Goal: Task Accomplishment & Management: Manage account settings

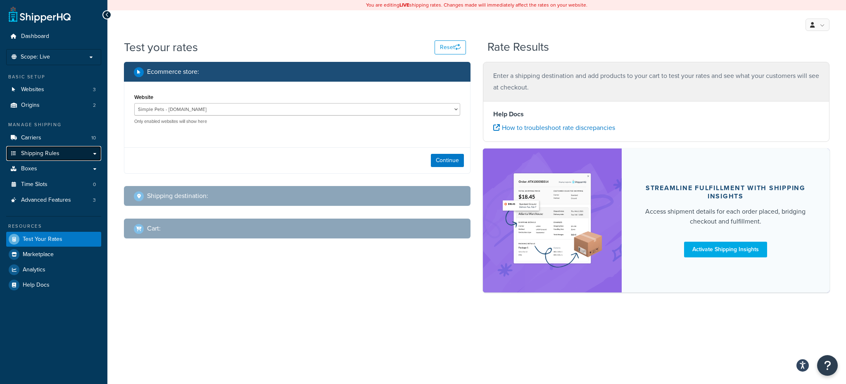
click at [67, 147] on link "Shipping Rules" at bounding box center [53, 153] width 95 height 15
click at [70, 137] on link "Carriers 10" at bounding box center [53, 137] width 95 height 15
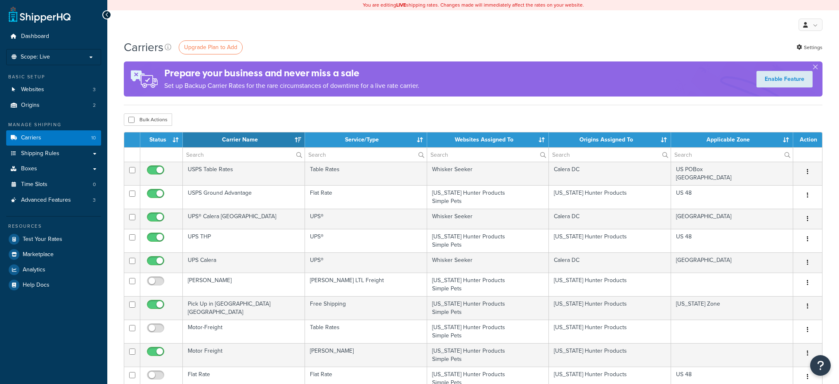
select select "15"
click at [809, 49] on link "Settings" at bounding box center [810, 48] width 26 height 12
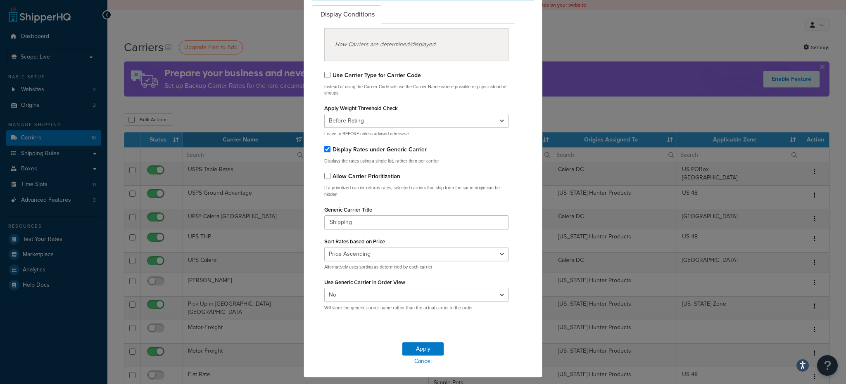
scroll to position [80, 0]
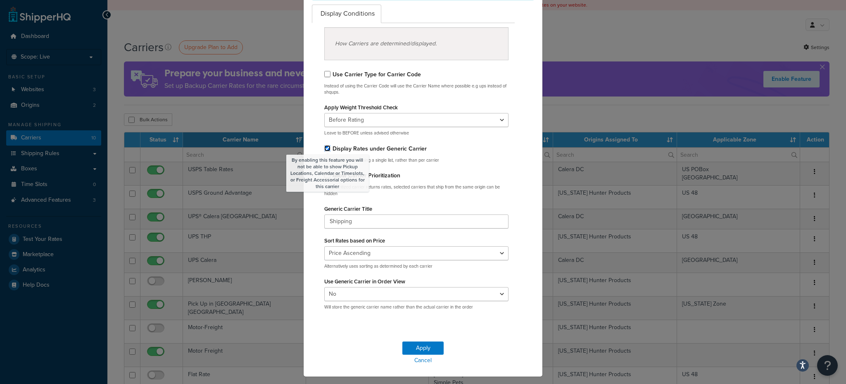
click at [324, 149] on input "By enabling this feature you will not be able to show Pickup Locations, Calenda…" at bounding box center [327, 148] width 6 height 6
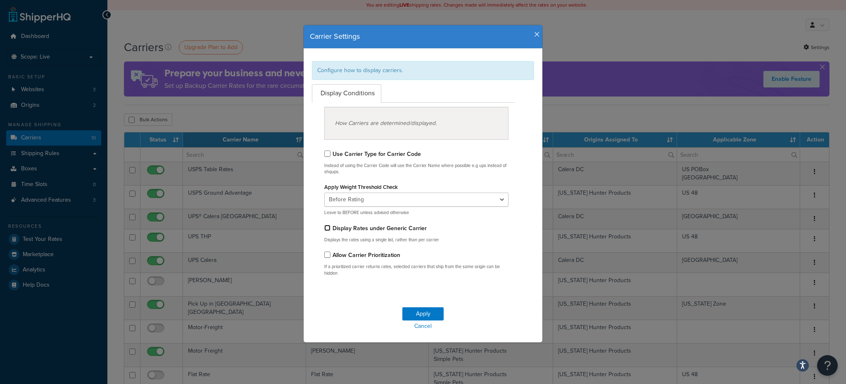
scroll to position [0, 0]
click at [324, 225] on input "By enabling this feature you will not be able to show Pickup Locations, Calenda…" at bounding box center [327, 228] width 6 height 6
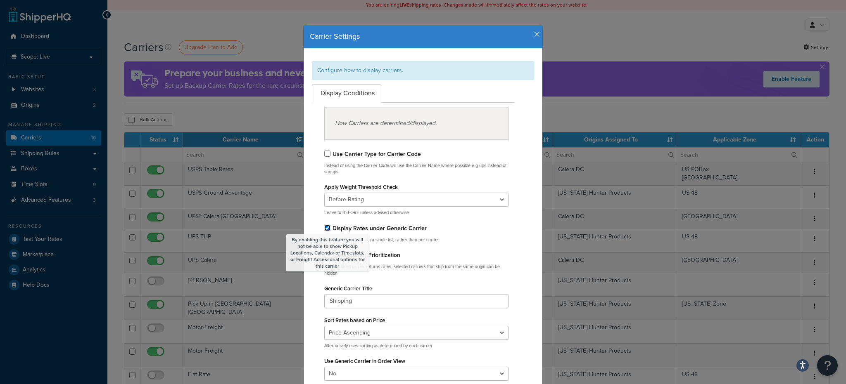
click at [325, 226] on input "By enabling this feature you will not be able to show Pickup Locations, Calenda…" at bounding box center [327, 228] width 6 height 6
checkbox input "false"
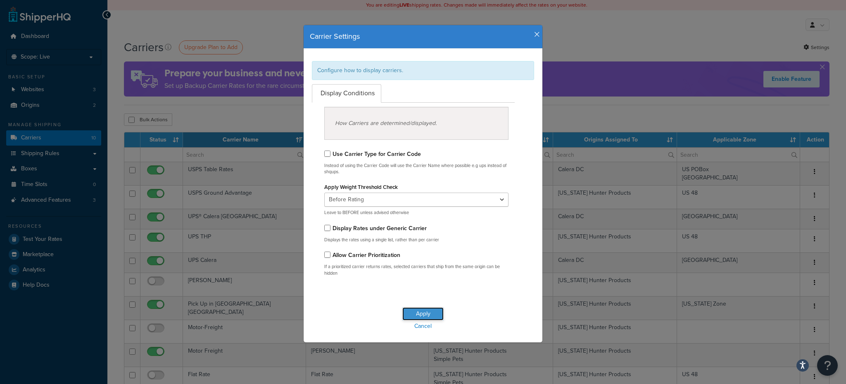
click at [429, 313] on button "Apply" at bounding box center [422, 314] width 41 height 13
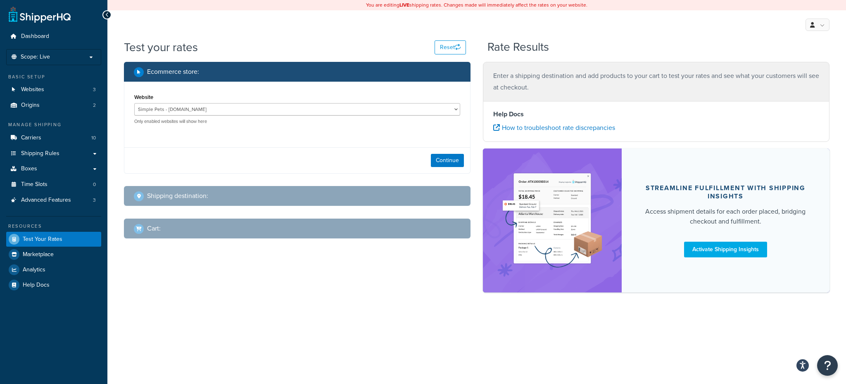
click at [312, 118] on p "Only enabled websites will show here" at bounding box center [297, 121] width 326 height 6
click at [248, 110] on select "Simple Pets - www.simplepets.com Texas Hunter Products - texashunterproducts.co…" at bounding box center [297, 109] width 326 height 12
select select "6e80d1f07d4150de5c7807b96d43dcaf"
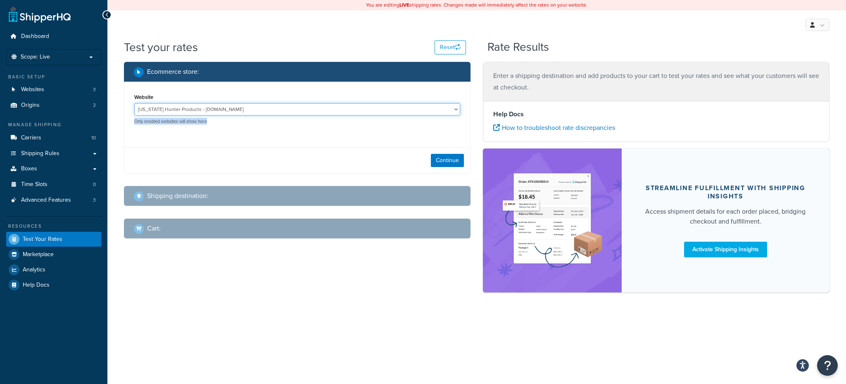
click at [134, 103] on select "Simple Pets - www.simplepets.com Texas Hunter Products - texashunterproducts.co…" at bounding box center [297, 109] width 326 height 12
click at [439, 156] on button "Continue" at bounding box center [447, 160] width 33 height 13
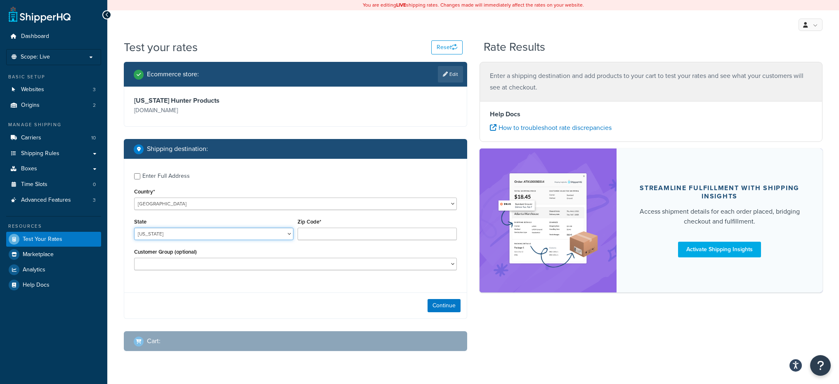
click at [215, 238] on select "Alabama Alaska American Samoa Arizona Arkansas Armed Forces Americas Armed Forc…" at bounding box center [213, 234] width 159 height 12
select select "MS"
click at [134, 228] on select "Alabama Alaska American Samoa Arizona Arkansas Armed Forces Americas Armed Forc…" at bounding box center [213, 234] width 159 height 12
click at [304, 239] on input "Zip Code*" at bounding box center [377, 234] width 159 height 12
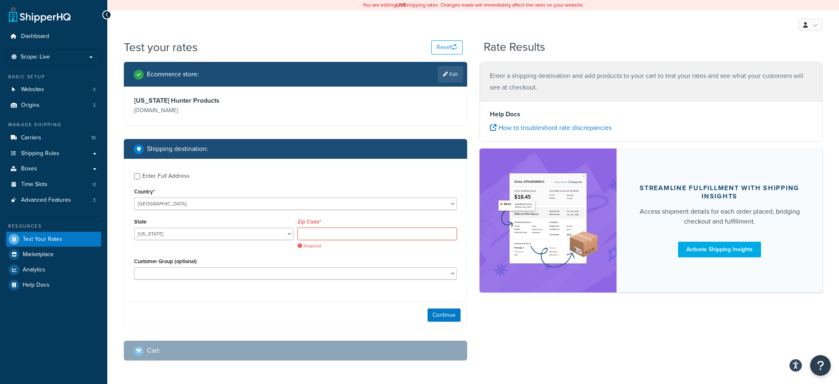
click at [331, 232] on input "Zip Code*" at bounding box center [377, 234] width 159 height 12
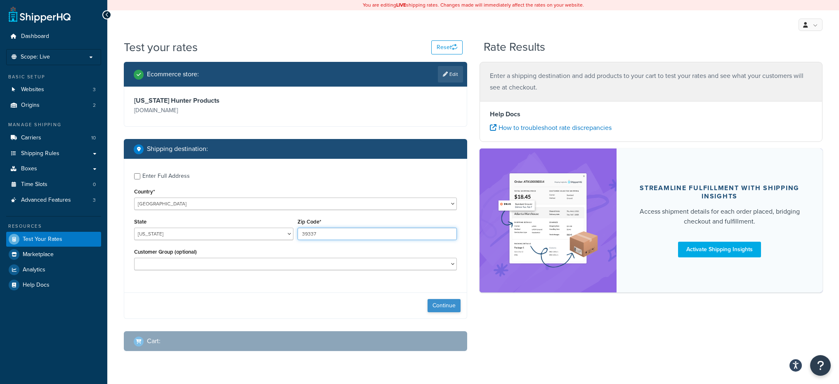
type input "39337"
click at [431, 304] on button "Continue" at bounding box center [444, 305] width 33 height 13
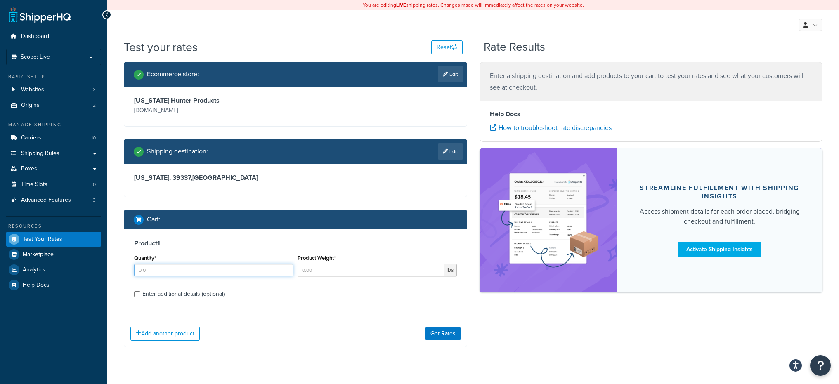
click at [219, 265] on input "Quantity*" at bounding box center [213, 270] width 159 height 12
type input "1"
click at [374, 270] on input "Product Weight*" at bounding box center [371, 270] width 147 height 12
type input "1"
click at [193, 304] on div "Product 1 Quantity* 1 Product Weight* 1 lbs Enter additional details (optional)" at bounding box center [295, 272] width 343 height 85
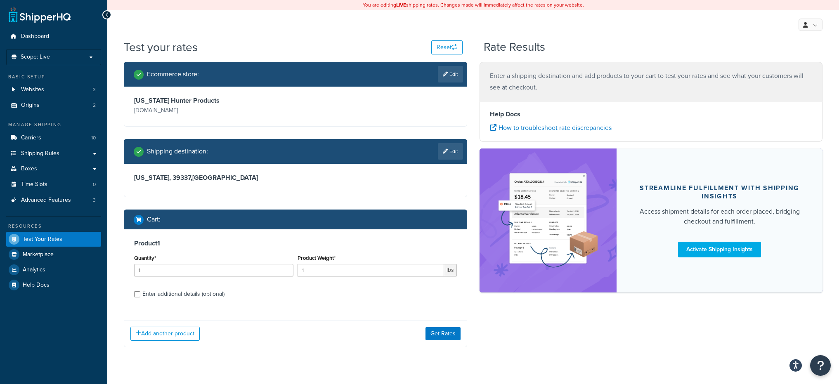
click at [194, 299] on div "Enter additional details (optional)" at bounding box center [183, 295] width 82 height 12
click at [140, 298] on input "Enter additional details (optional)" at bounding box center [137, 294] width 6 height 6
checkbox input "true"
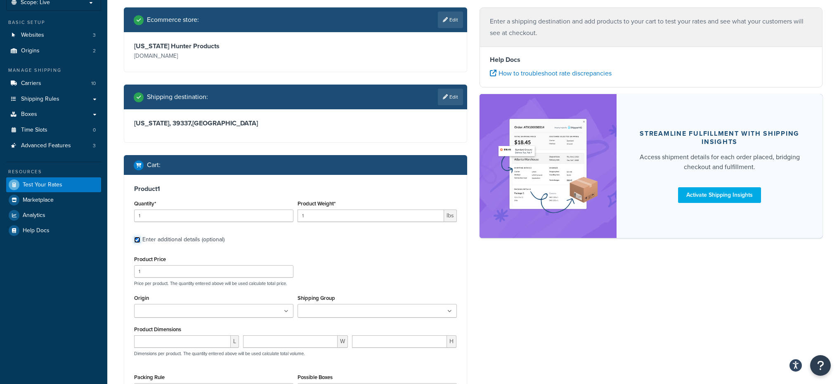
scroll to position [55, 0]
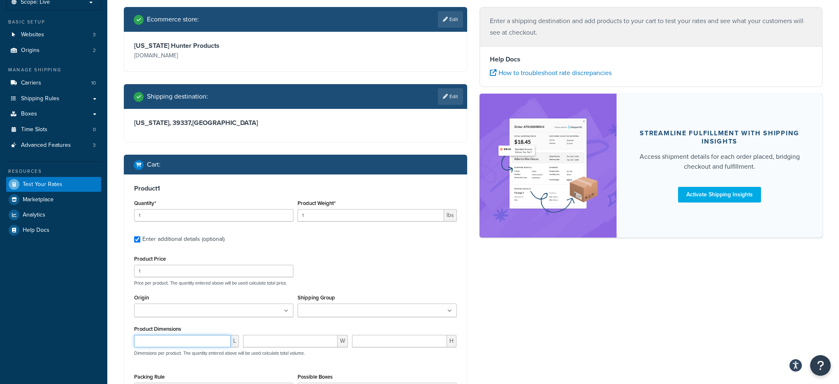
click at [198, 336] on input "number" at bounding box center [182, 341] width 97 height 12
type input "9"
click at [300, 343] on input "number" at bounding box center [290, 341] width 95 height 12
type input "6"
click at [398, 337] on input "number" at bounding box center [399, 341] width 95 height 12
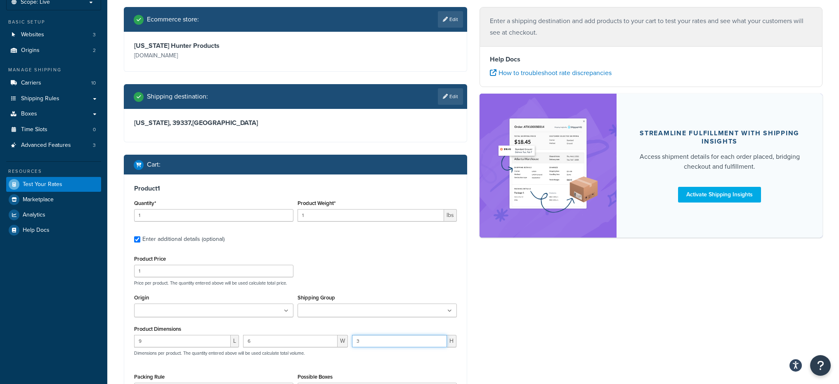
type input "3"
click at [529, 303] on div "Ecommerce store : Edit Texas Hunter Products texashunterproducts.com Shipping d…" at bounding box center [473, 248] width 711 height 482
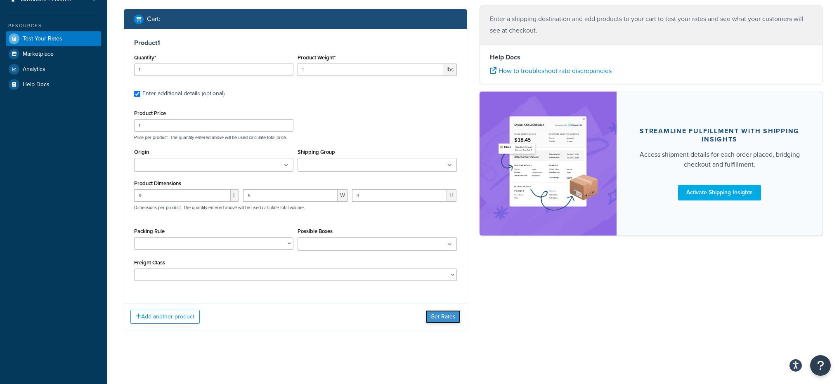
click at [443, 319] on button "Get Rates" at bounding box center [443, 316] width 35 height 13
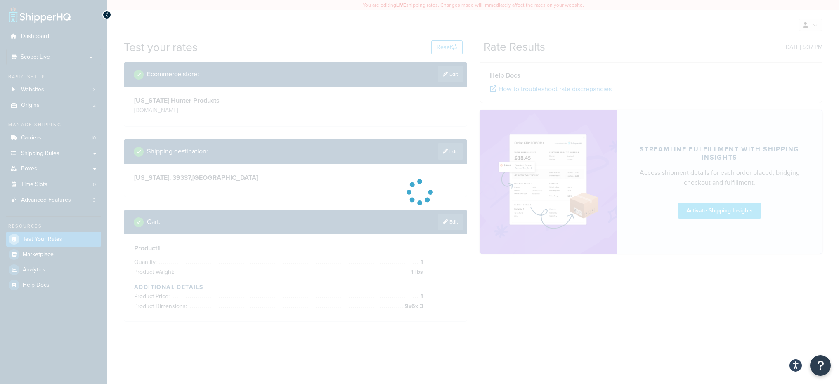
scroll to position [0, 0]
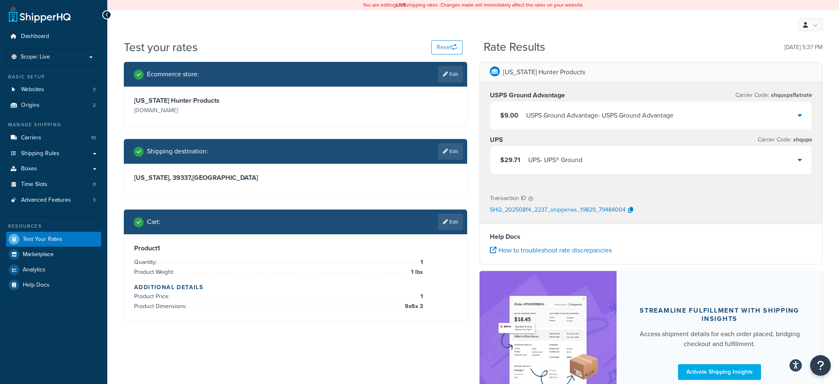
click at [577, 147] on div "$29.71 UPS - UPS® Ground" at bounding box center [651, 160] width 322 height 28
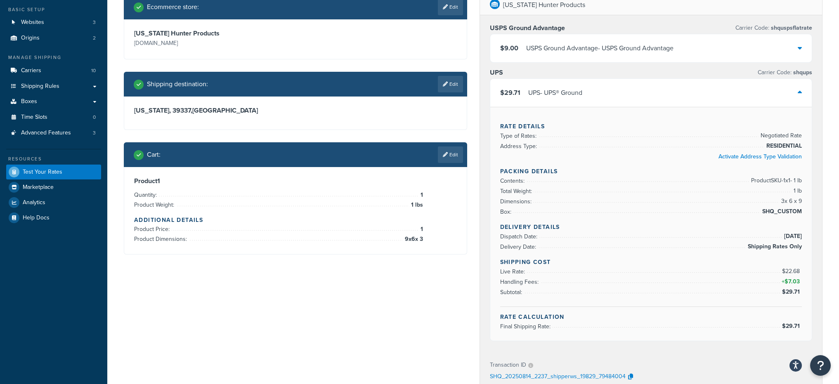
scroll to position [68, 0]
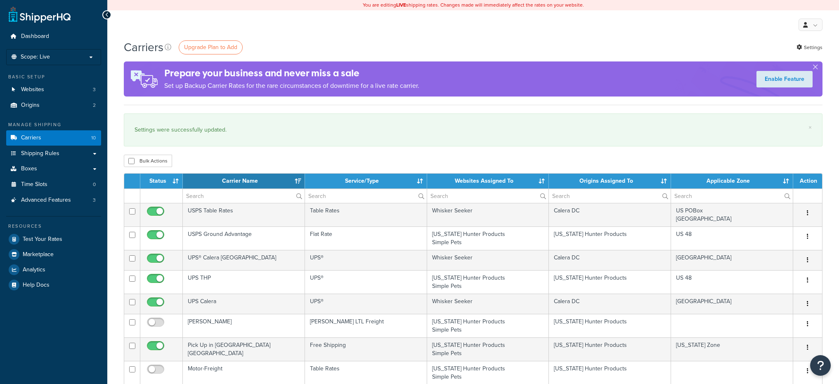
select select "15"
click at [802, 48] on link "Settings" at bounding box center [810, 48] width 26 height 12
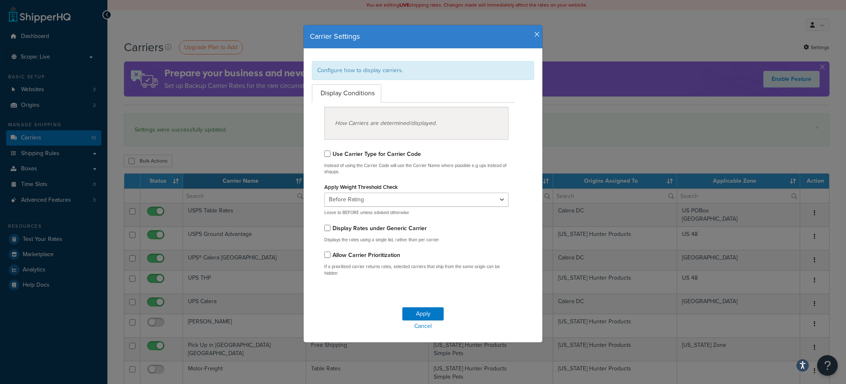
click at [328, 227] on div "Display Rates under Generic Carrier" at bounding box center [416, 229] width 184 height 12
click at [340, 233] on div "Display Rates under Generic Carrier" at bounding box center [416, 229] width 184 height 12
click at [333, 230] on label "Display Rates under Generic Carrier" at bounding box center [379, 228] width 94 height 9
click at [330, 230] on input "Display Rates under Generic Carrier" at bounding box center [327, 228] width 6 height 6
checkbox input "true"
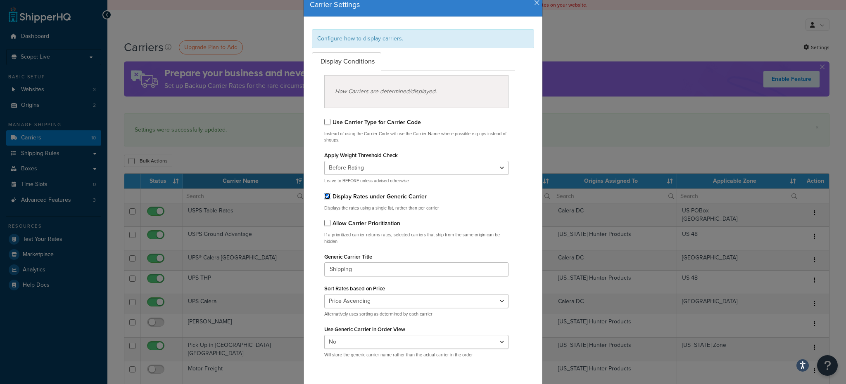
scroll to position [97, 0]
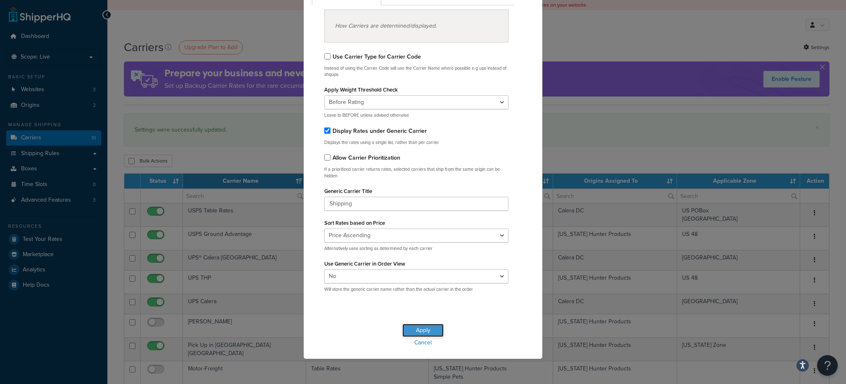
click at [413, 324] on button "Apply" at bounding box center [422, 330] width 41 height 13
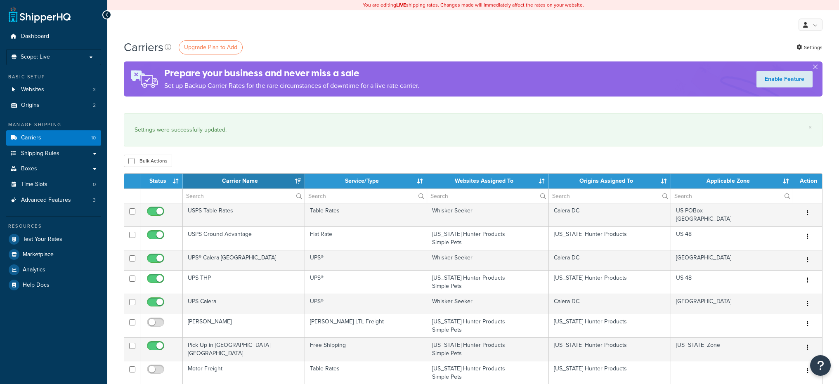
select select "15"
click at [798, 45] on icon at bounding box center [799, 47] width 5 height 5
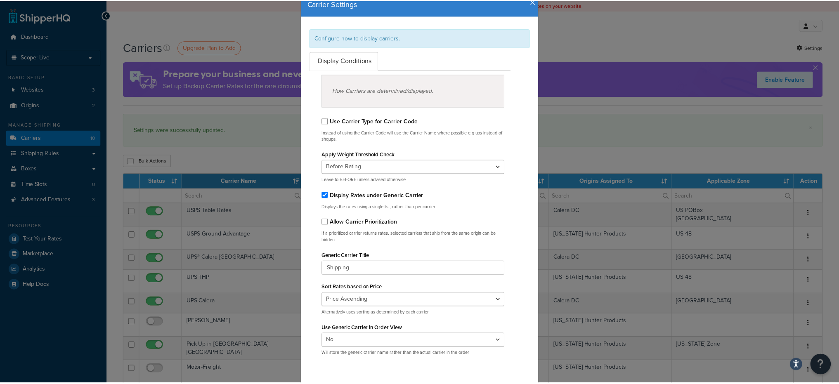
scroll to position [31, 0]
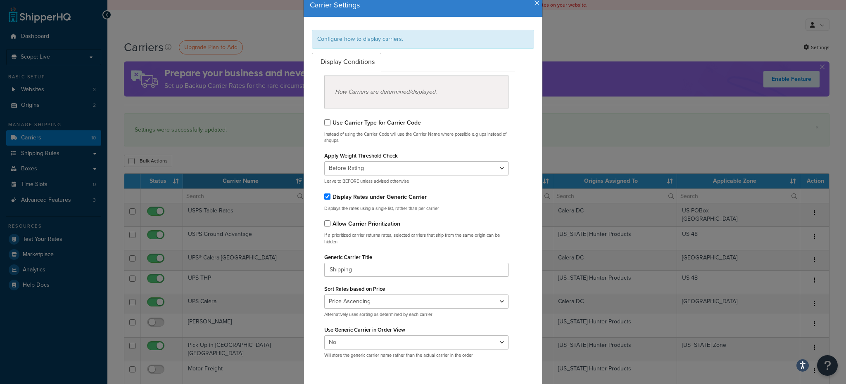
click at [534, 7] on icon "button" at bounding box center [537, 3] width 6 height 7
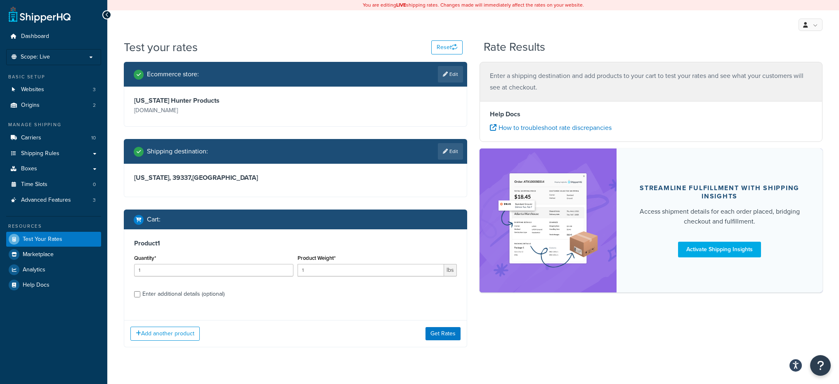
click at [431, 343] on div "Add another product Get Rates" at bounding box center [295, 333] width 343 height 27
click at [432, 342] on div "Add another product Get Rates" at bounding box center [295, 333] width 343 height 27
click at [434, 338] on button "Get Rates" at bounding box center [443, 333] width 35 height 13
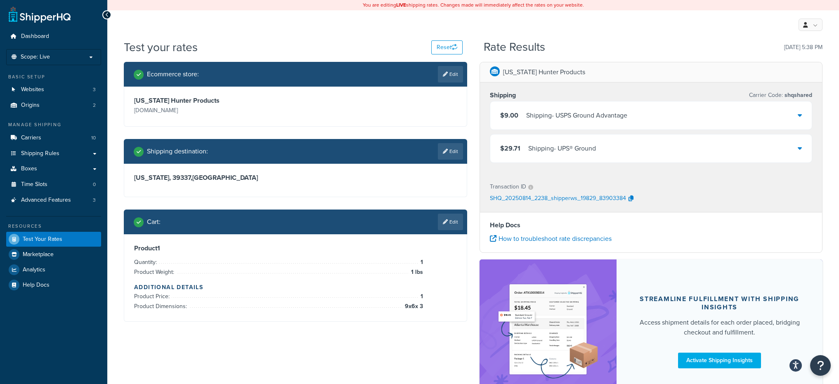
click at [549, 156] on div "$29.71 Shipping - UPS® Ground" at bounding box center [651, 149] width 322 height 28
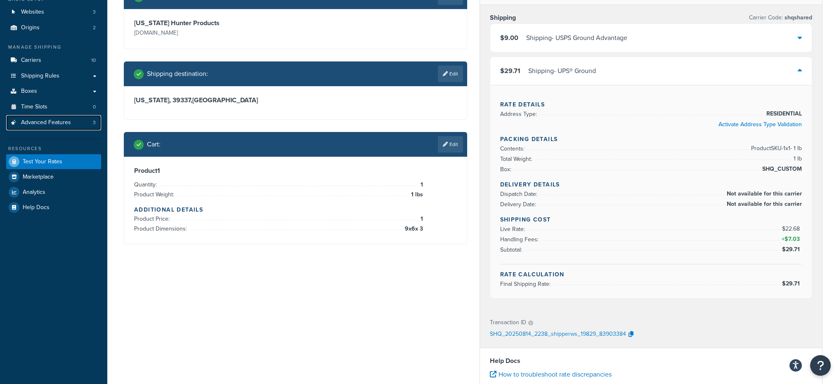
scroll to position [88, 0]
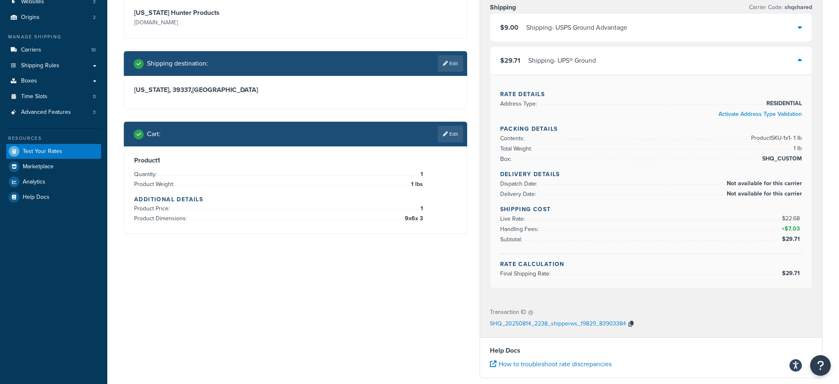
click at [629, 323] on icon "button" at bounding box center [631, 324] width 5 height 6
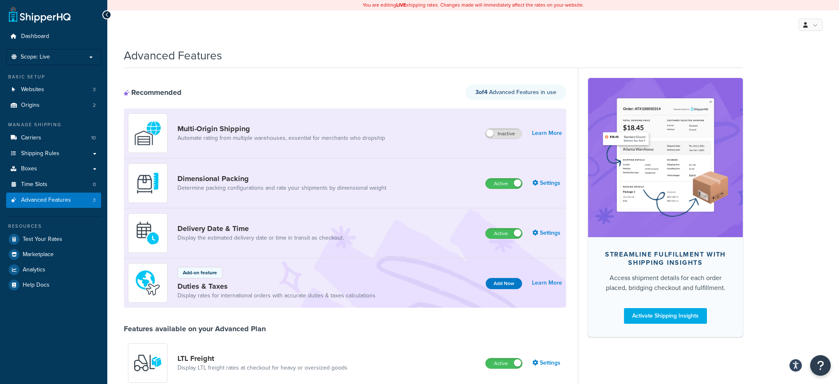
click at [532, 189] on div "Dimensional Packing Determine packing configurations and rate your shipments by…" at bounding box center [345, 184] width 443 height 50
click at [540, 187] on link "Settings" at bounding box center [548, 184] width 30 height 12
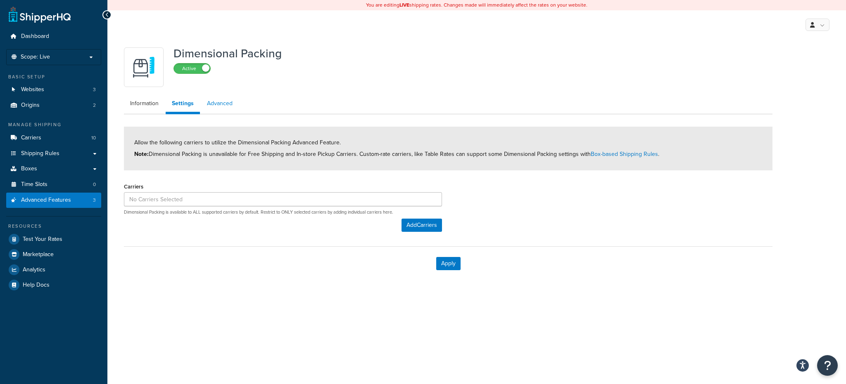
click at [220, 102] on link "Advanced" at bounding box center [220, 103] width 38 height 17
select select "false"
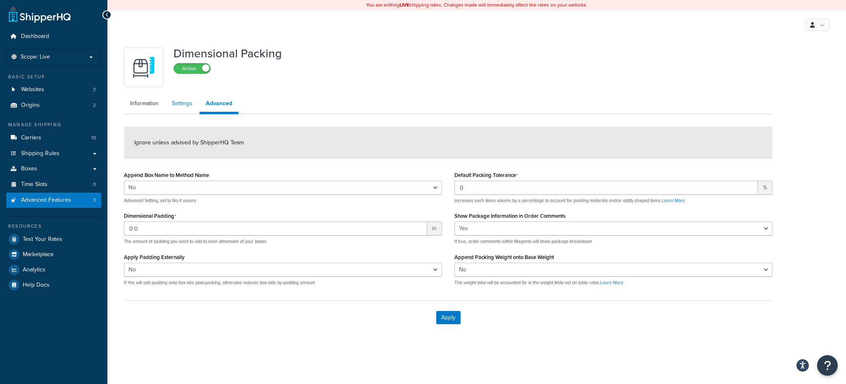
click at [174, 109] on link "Settings" at bounding box center [182, 103] width 33 height 17
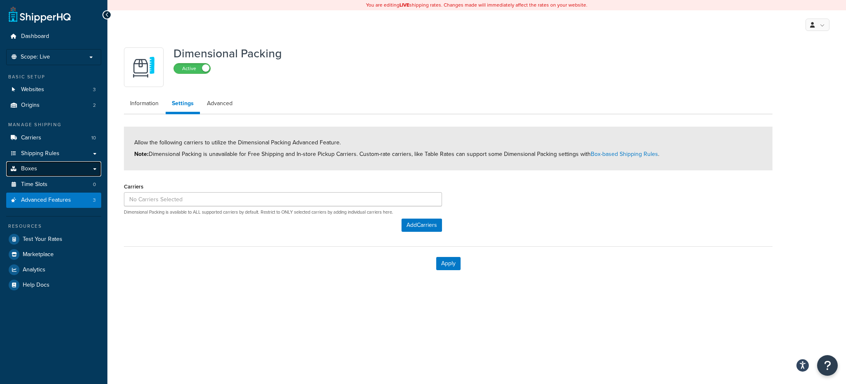
click at [80, 166] on link "Boxes" at bounding box center [53, 168] width 95 height 15
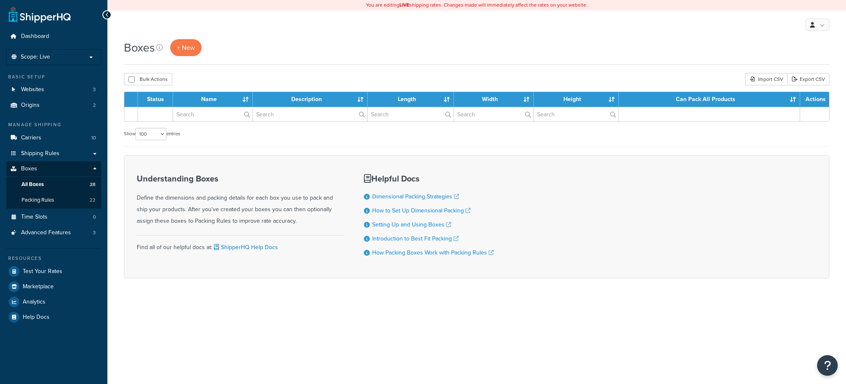
select select "100"
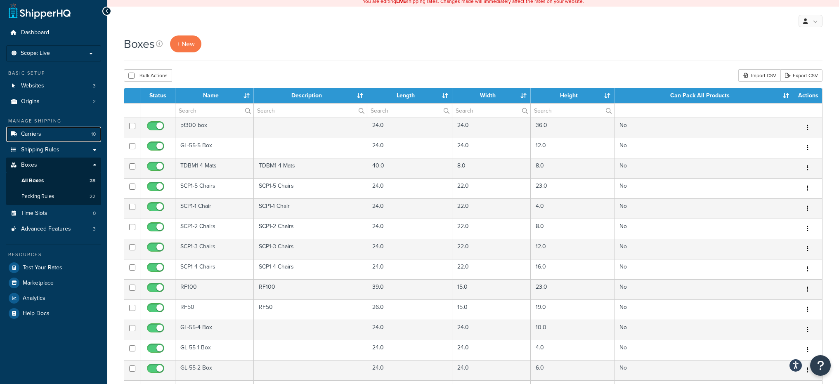
scroll to position [2, 0]
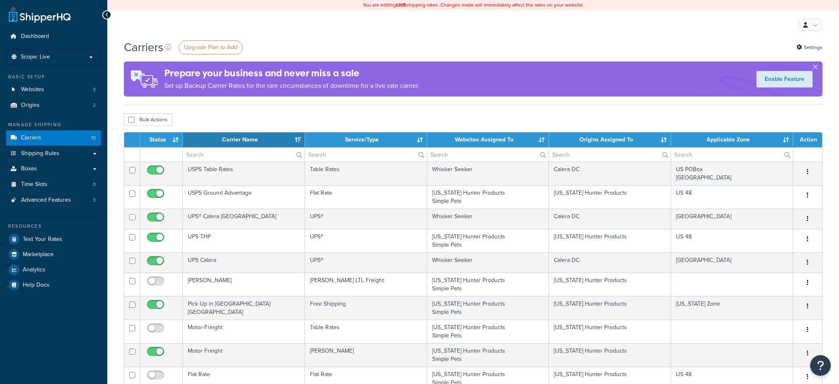
select select "15"
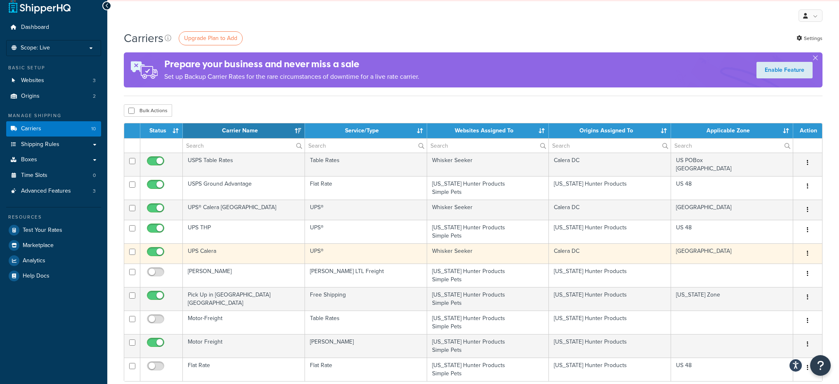
scroll to position [10, 0]
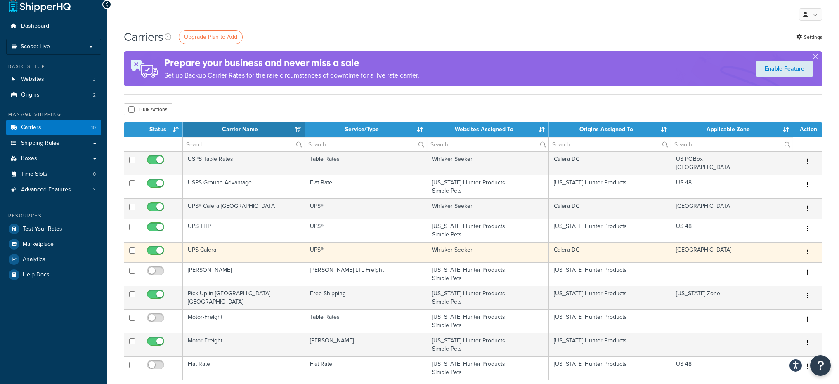
click at [330, 253] on td "UPS®" at bounding box center [366, 252] width 122 height 20
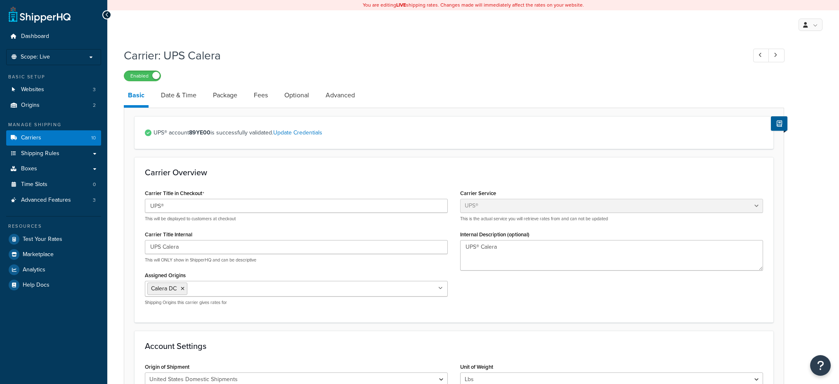
select select "ups"
drag, startPoint x: 363, startPoint y: 97, endPoint x: 355, endPoint y: 95, distance: 8.2
click at [362, 97] on li "Advanced" at bounding box center [345, 95] width 46 height 20
click at [354, 95] on link "Advanced" at bounding box center [341, 95] width 38 height 20
select select "false"
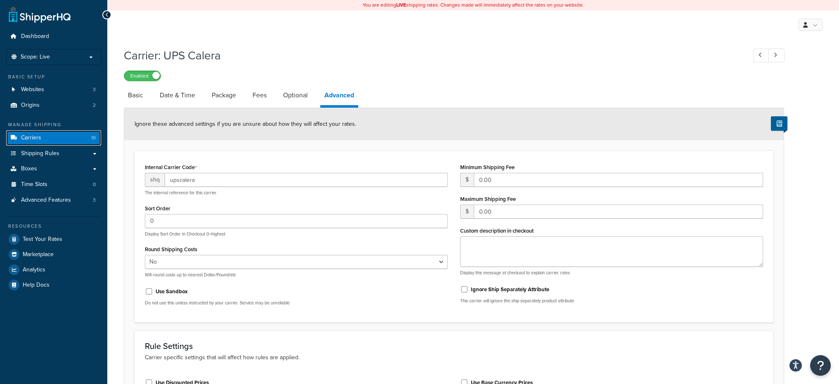
click at [71, 137] on link "Carriers 10" at bounding box center [53, 137] width 95 height 15
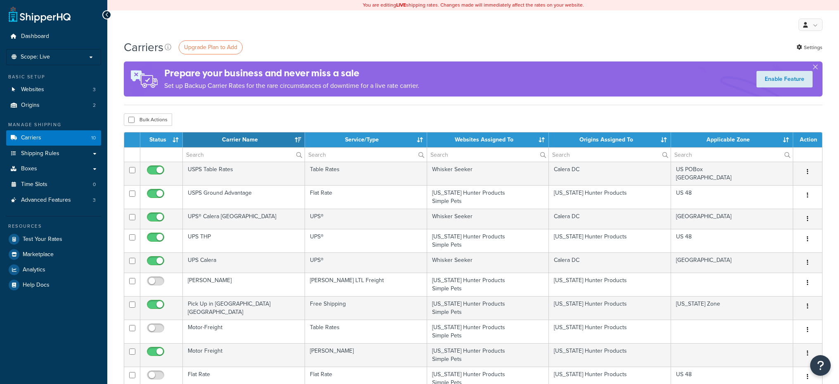
select select "15"
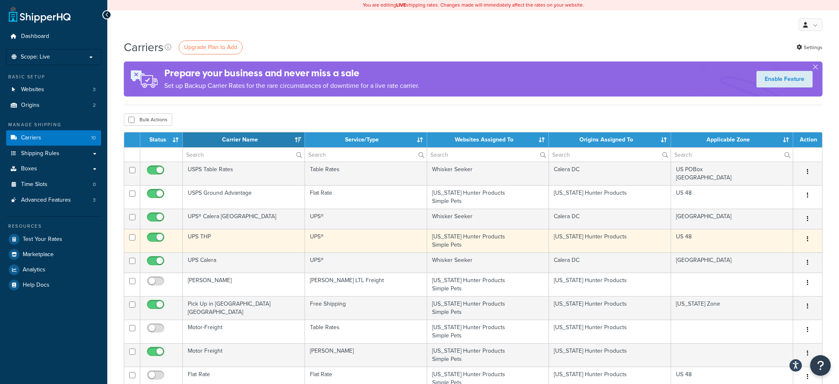
click at [351, 245] on td "UPS®" at bounding box center [366, 241] width 122 height 24
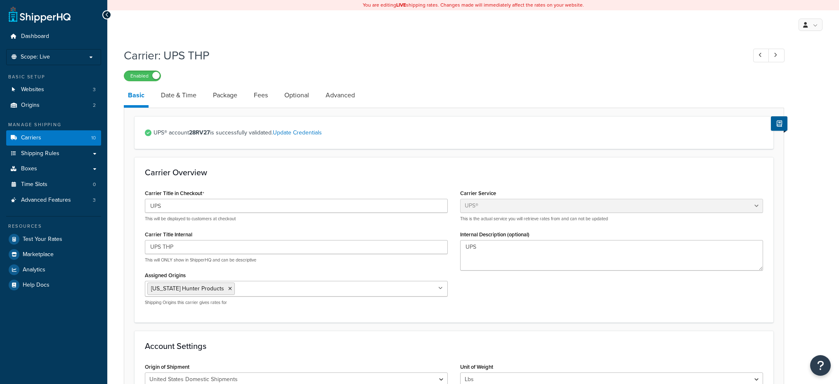
select select "ups"
click at [332, 104] on link "Advanced" at bounding box center [341, 95] width 38 height 20
select select "false"
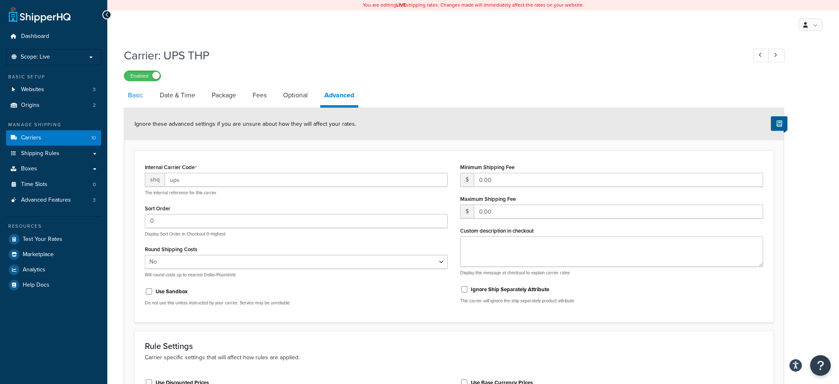
click at [141, 97] on link "Basic" at bounding box center [136, 95] width 24 height 20
select select "ups"
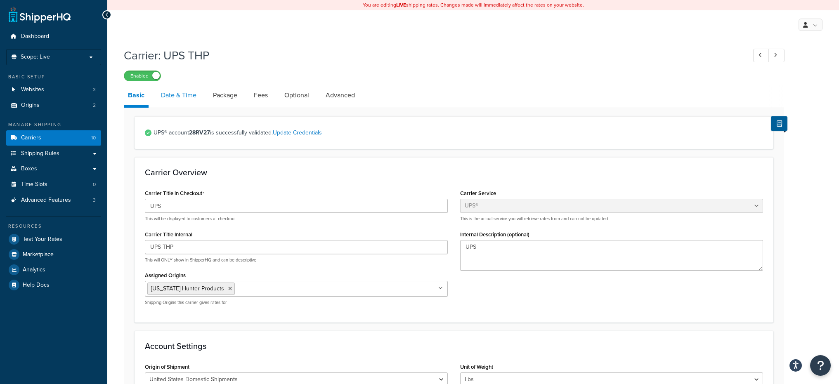
click at [176, 102] on link "Date & Time" at bounding box center [179, 95] width 44 height 20
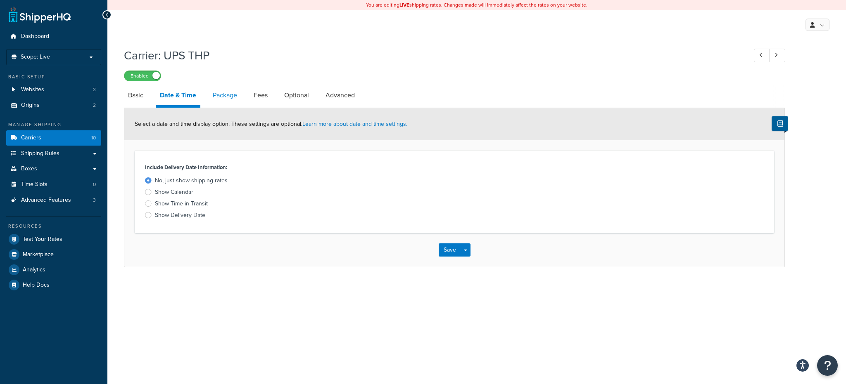
click at [220, 98] on link "Package" at bounding box center [224, 95] width 33 height 20
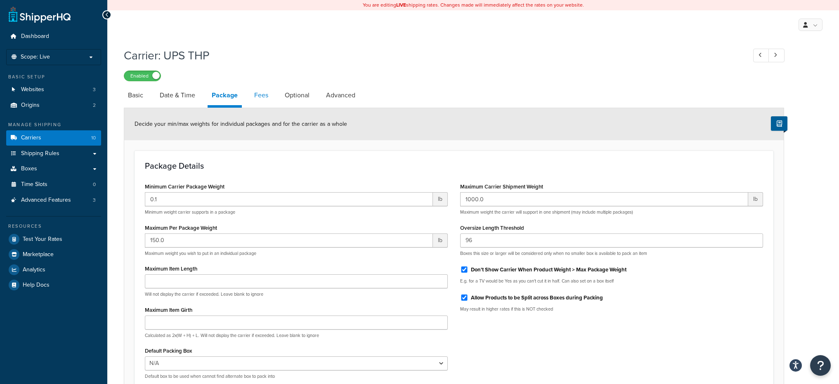
click at [251, 96] on link "Fees" at bounding box center [261, 95] width 22 height 20
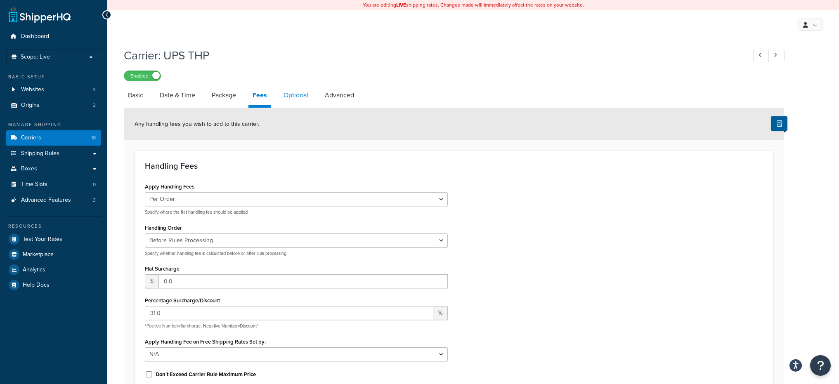
click at [307, 98] on link "Optional" at bounding box center [295, 95] width 33 height 20
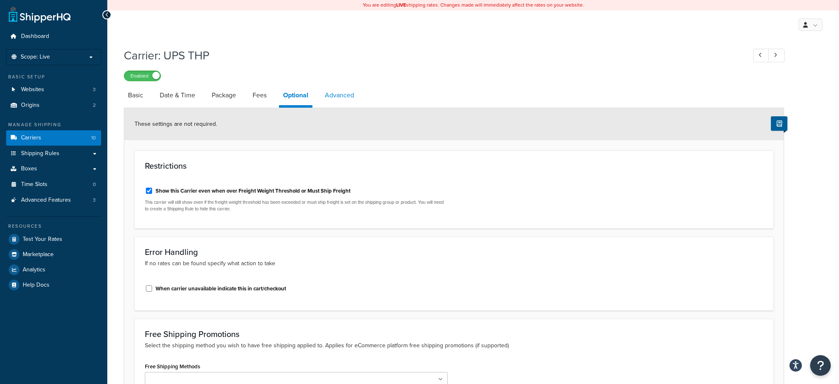
click at [340, 103] on link "Advanced" at bounding box center [340, 95] width 38 height 20
select select "false"
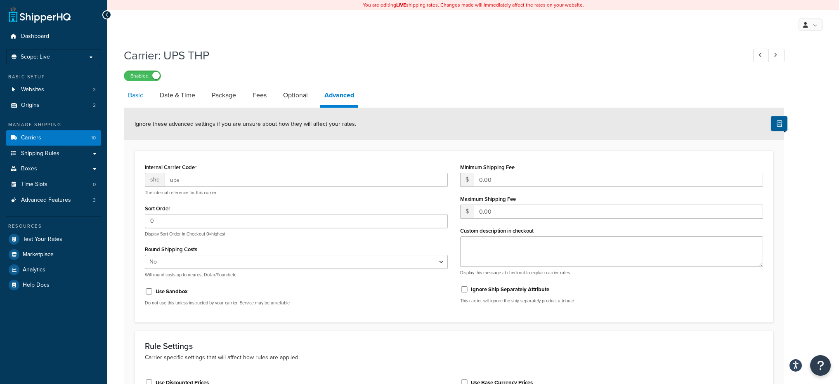
click at [135, 101] on link "Basic" at bounding box center [136, 95] width 24 height 20
select select "ups"
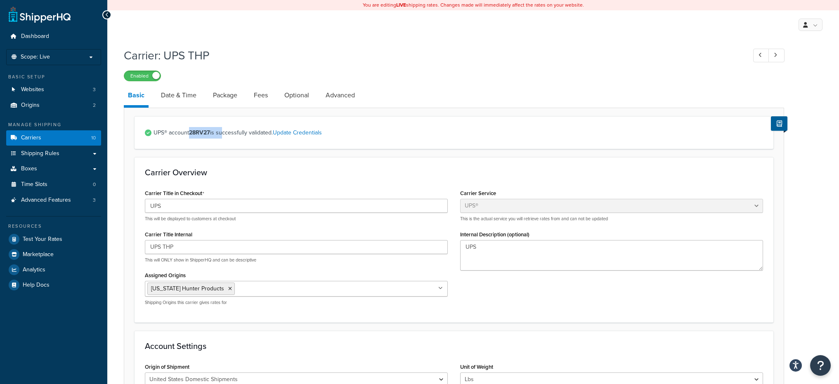
drag, startPoint x: 191, startPoint y: 131, endPoint x: 222, endPoint y: 133, distance: 31.1
click at [222, 133] on span "UPS® account 28RV27 is successfully validated. Update Credentials" at bounding box center [459, 133] width 610 height 12
click at [210, 130] on strong "28RV27" at bounding box center [199, 132] width 21 height 9
drag, startPoint x: 210, startPoint y: 130, endPoint x: 193, endPoint y: 131, distance: 17.0
click at [194, 132] on strong "28RV27" at bounding box center [199, 132] width 21 height 9
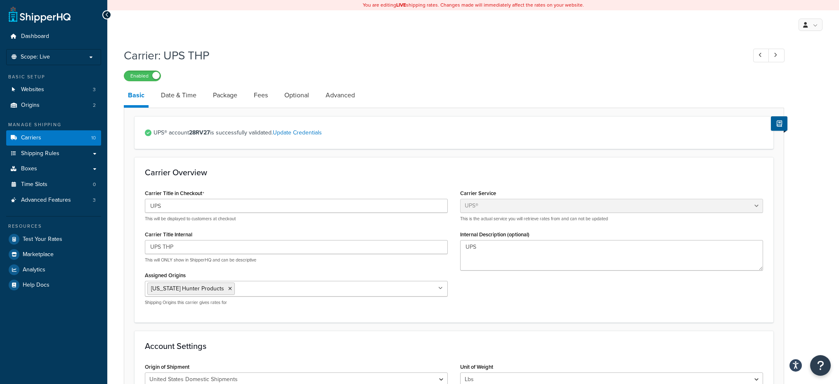
click at [215, 165] on div "Carrier Overview Carrier Title in Checkout UPS This will be displayed to custom…" at bounding box center [454, 239] width 639 height 165
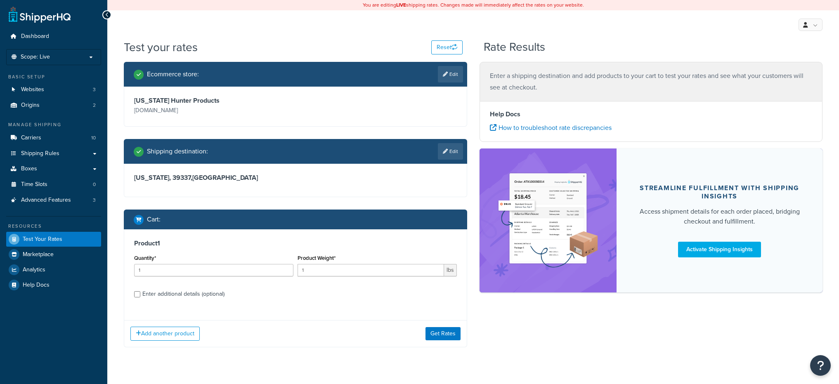
scroll to position [17, 0]
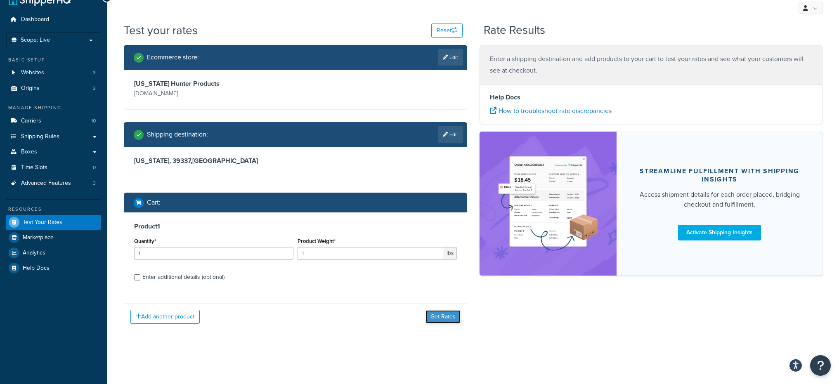
click at [443, 315] on button "Get Rates" at bounding box center [443, 316] width 35 height 13
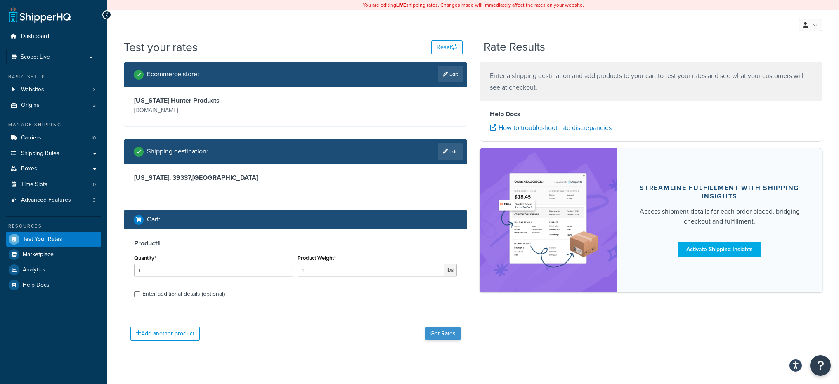
scroll to position [0, 0]
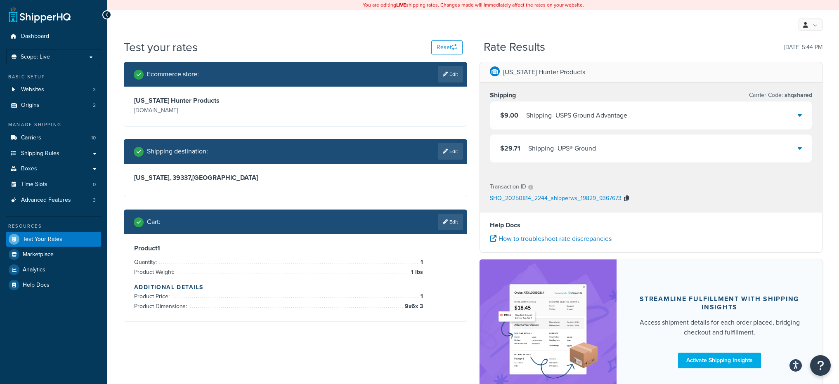
click at [624, 199] on icon "button" at bounding box center [626, 199] width 5 height 6
click at [585, 154] on div "Shipping - UPS® Ground" at bounding box center [562, 149] width 68 height 12
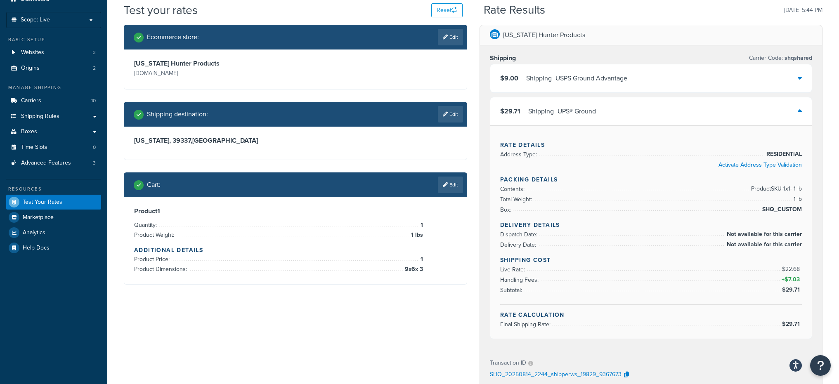
scroll to position [28, 0]
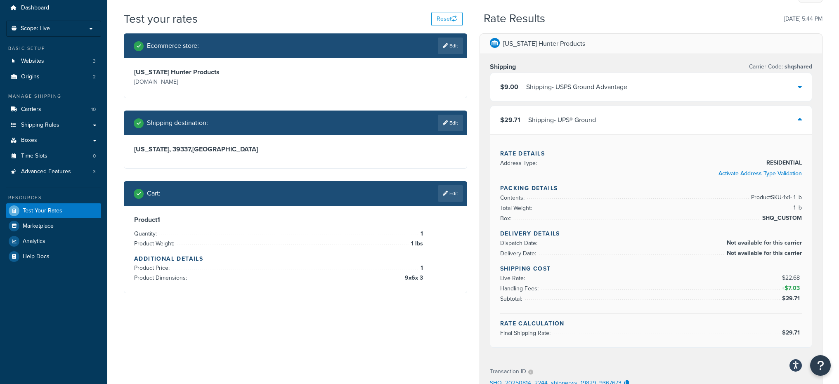
click at [670, 126] on div "$29.71 Shipping - UPS® Ground" at bounding box center [651, 120] width 322 height 28
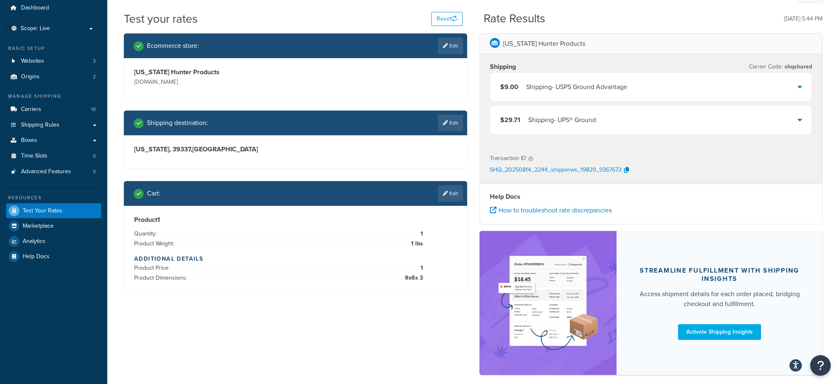
click at [675, 126] on div "$29.71 Shipping - UPS® Ground" at bounding box center [651, 120] width 322 height 28
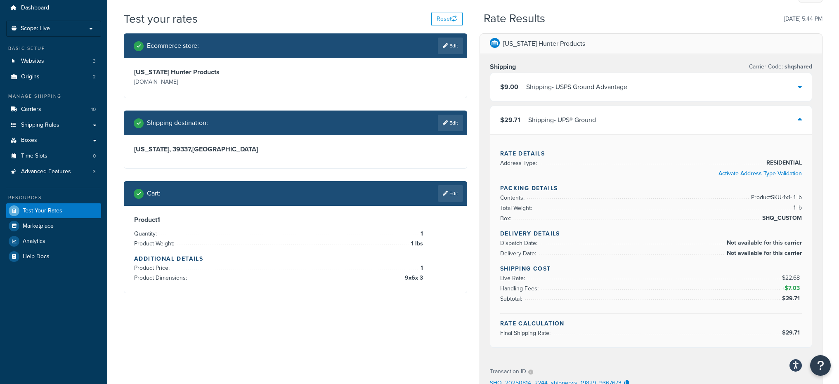
click at [677, 126] on div "$29.71 Shipping - UPS® Ground" at bounding box center [651, 120] width 322 height 28
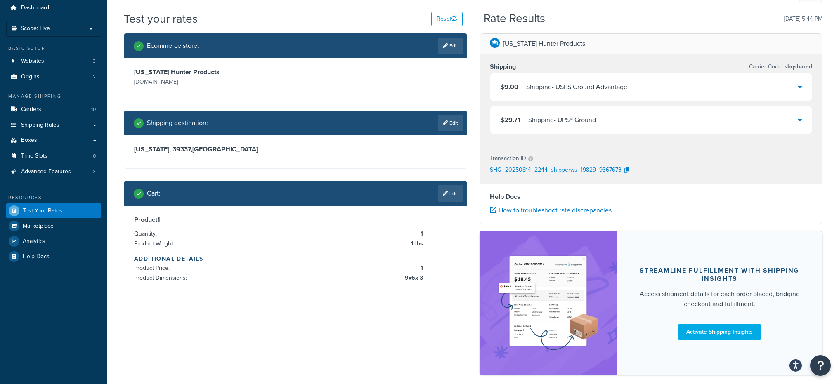
click at [677, 126] on div "$29.71 Shipping - UPS® Ground" at bounding box center [651, 120] width 322 height 28
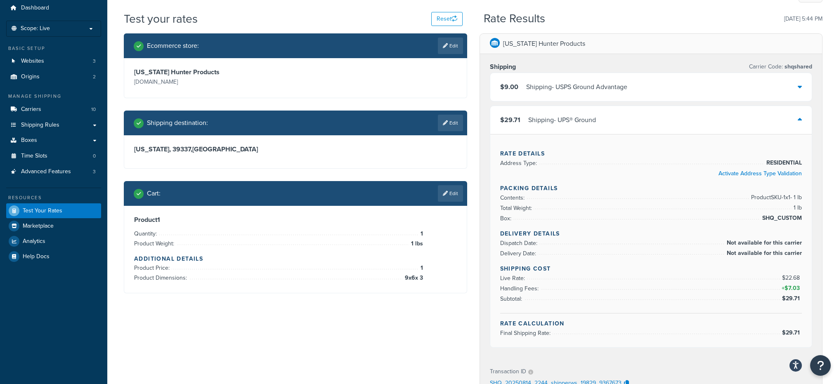
click at [688, 128] on div "$29.71 Shipping - UPS® Ground" at bounding box center [651, 120] width 322 height 28
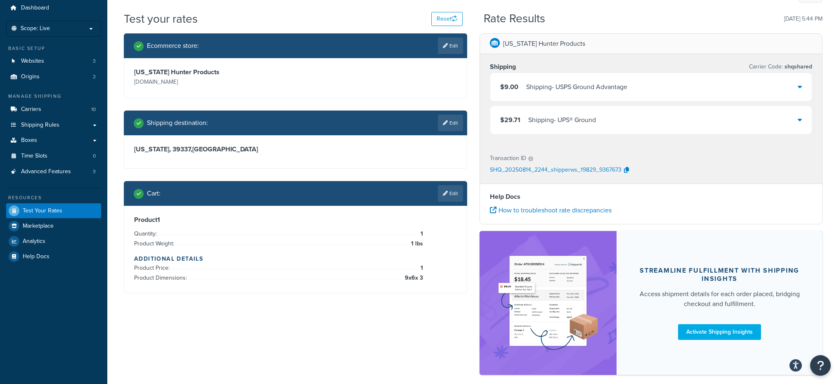
click at [688, 128] on div "$29.71 Shipping - UPS® Ground" at bounding box center [651, 120] width 322 height 28
